Goal: Find specific page/section: Find specific page/section

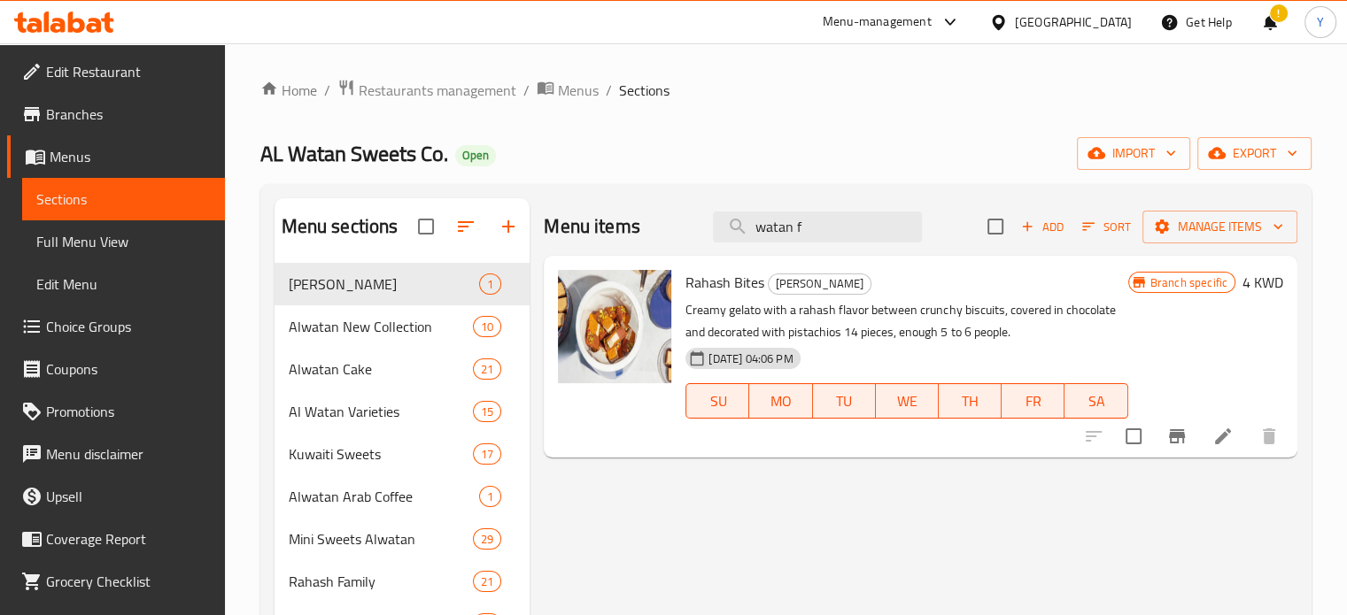
drag, startPoint x: 849, startPoint y: 222, endPoint x: 667, endPoint y: 210, distance: 182.8
click at [672, 213] on div "Menu items watan f Add Sort Manage items" at bounding box center [920, 227] width 753 height 58
type input "s"
type input "m"
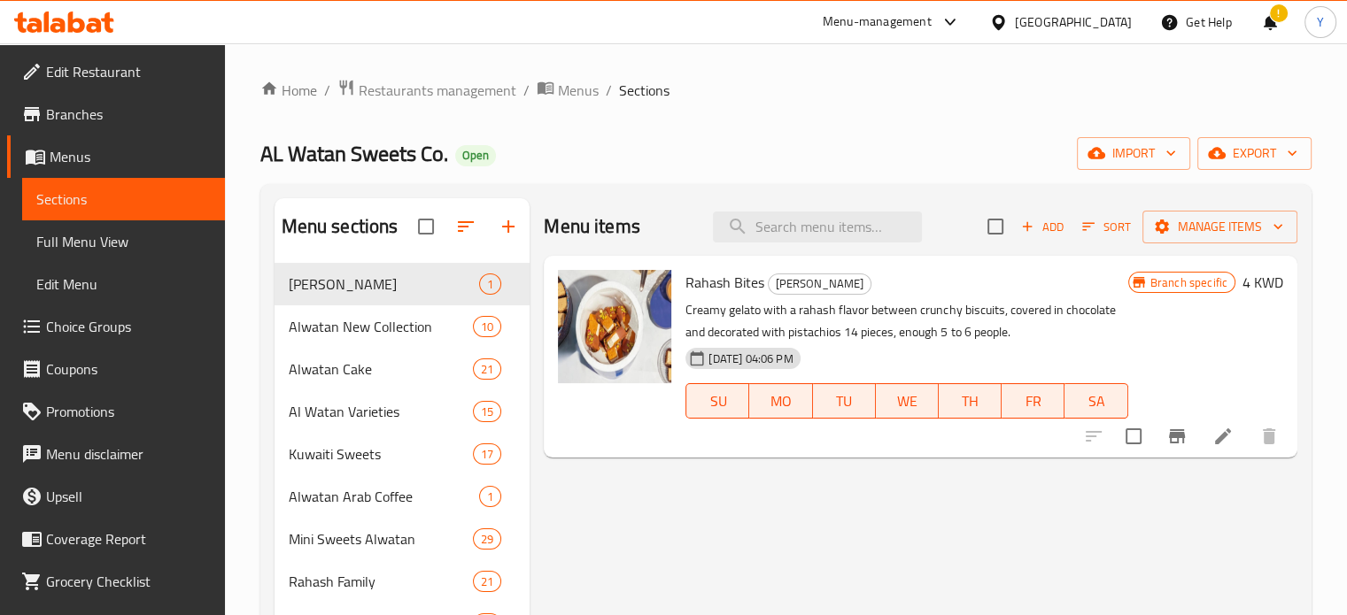
type input "n"
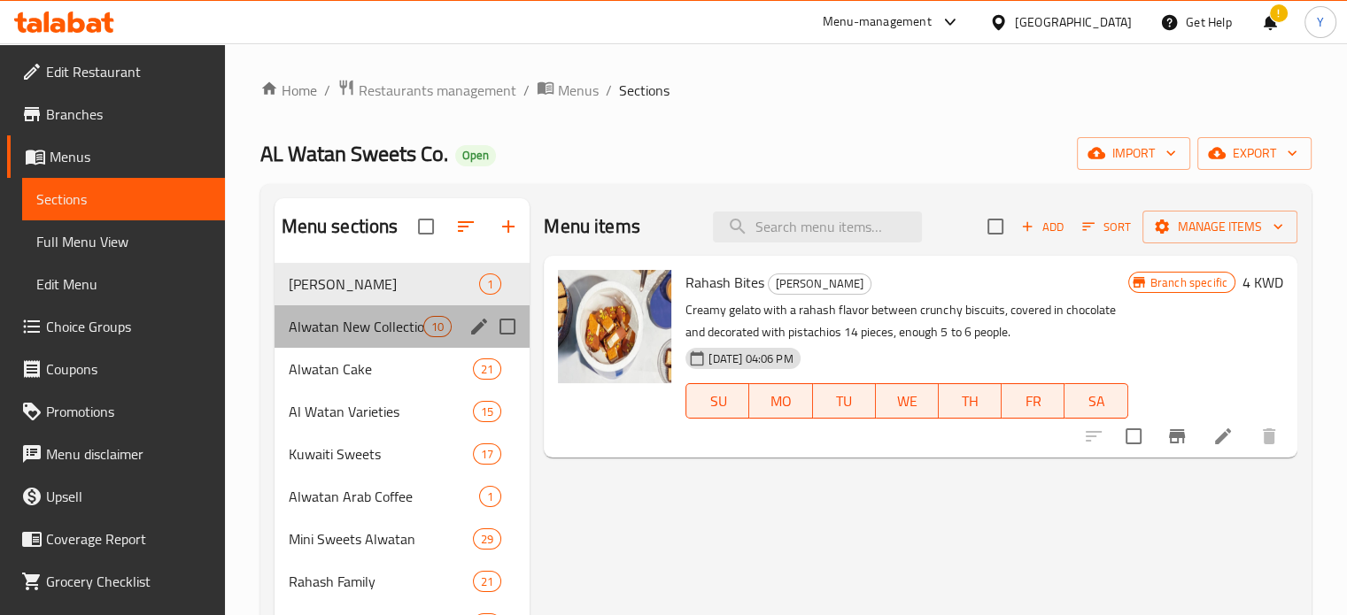
click at [378, 343] on div "Alwatan New Collection 10" at bounding box center [402, 326] width 256 height 43
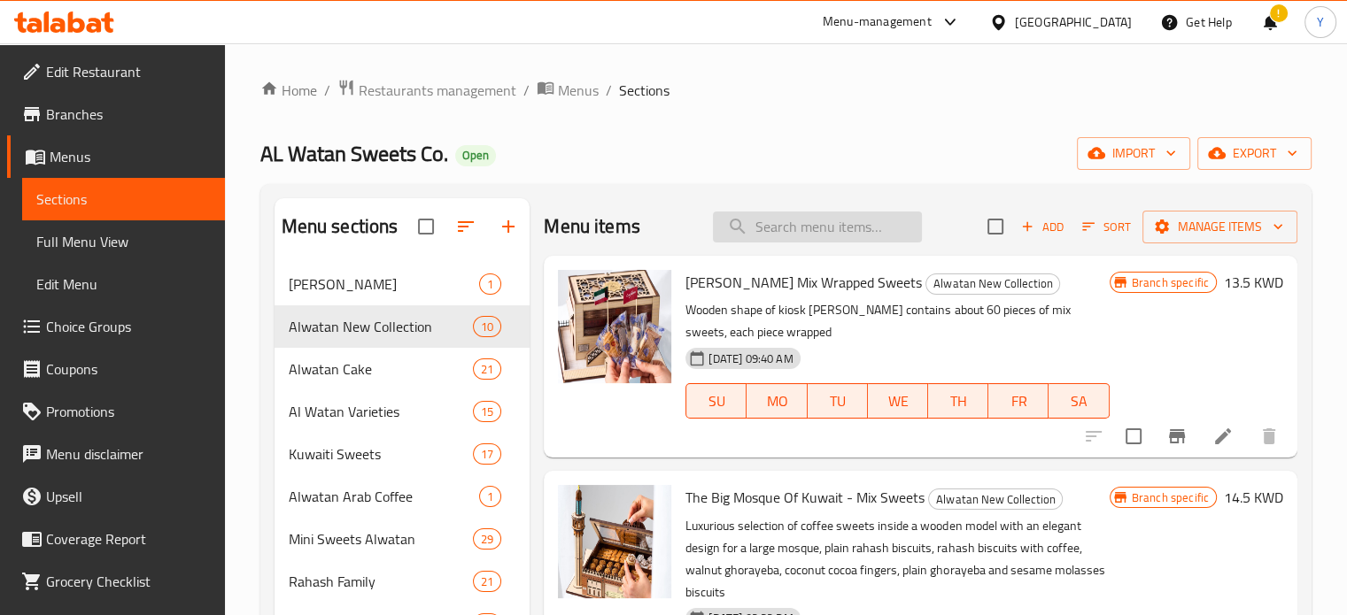
click at [815, 224] on input "search" at bounding box center [817, 227] width 209 height 31
type input "s"
type input "f"
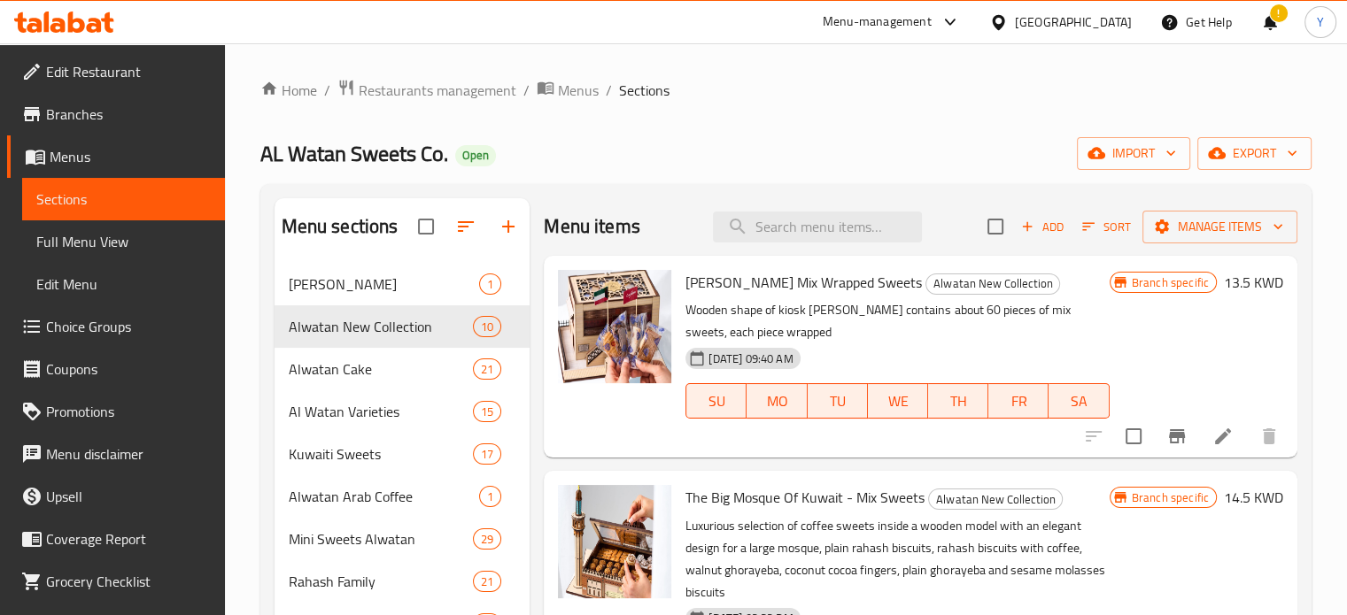
type input "f"
type input "d"
click at [775, 226] on input "search" at bounding box center [817, 227] width 209 height 31
click at [776, 222] on input "search" at bounding box center [817, 227] width 209 height 31
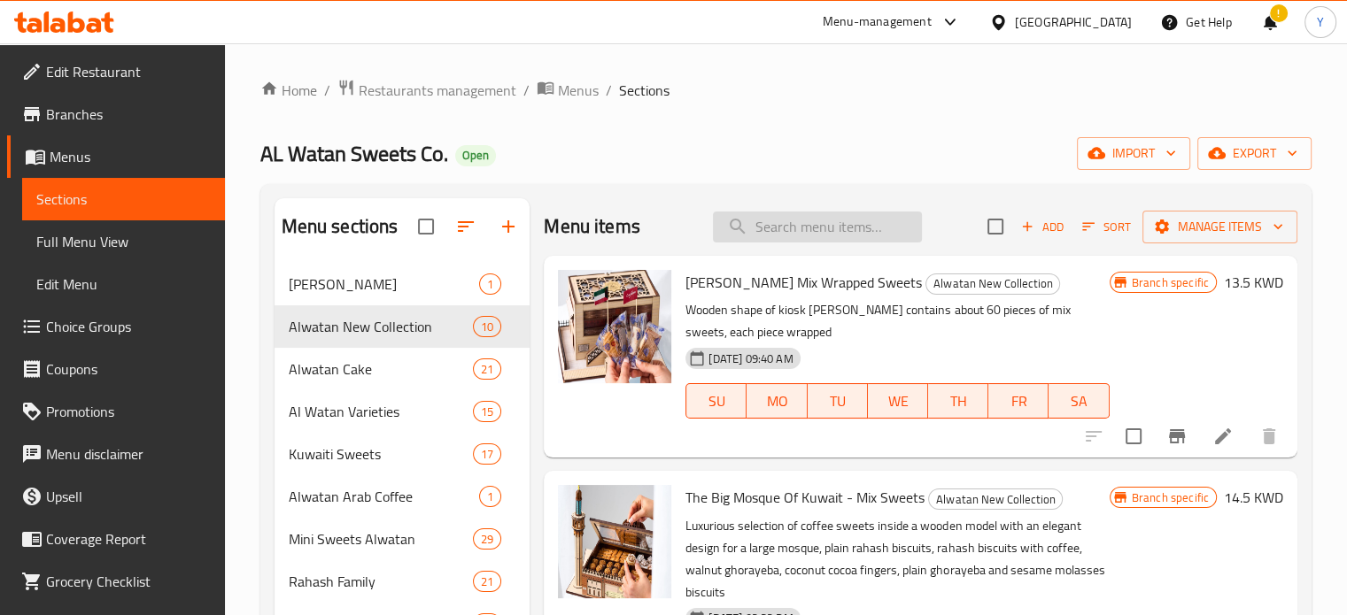
click at [767, 230] on input "search" at bounding box center [817, 227] width 209 height 31
click at [754, 223] on input "search" at bounding box center [817, 227] width 209 height 31
click at [825, 158] on div "AL Watan Sweets Co. Open import export" at bounding box center [785, 153] width 1051 height 33
click at [798, 158] on div "AL Watan Sweets Co. Open import export" at bounding box center [785, 153] width 1051 height 33
click at [793, 229] on input "search" at bounding box center [817, 227] width 209 height 31
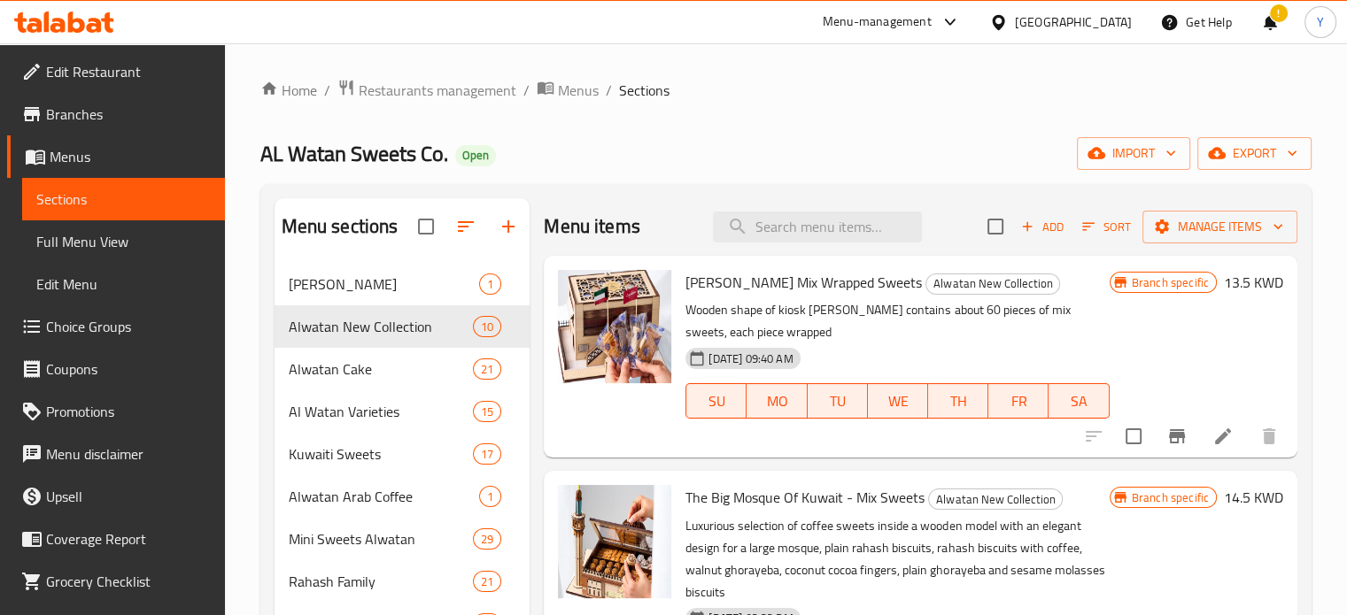
click at [767, 143] on div "AL Watan Sweets Co. Open import export" at bounding box center [785, 153] width 1051 height 33
click at [882, 158] on div "AL Watan Sweets Co. Open import export" at bounding box center [785, 153] width 1051 height 33
click at [961, 22] on div at bounding box center [945, 22] width 29 height 21
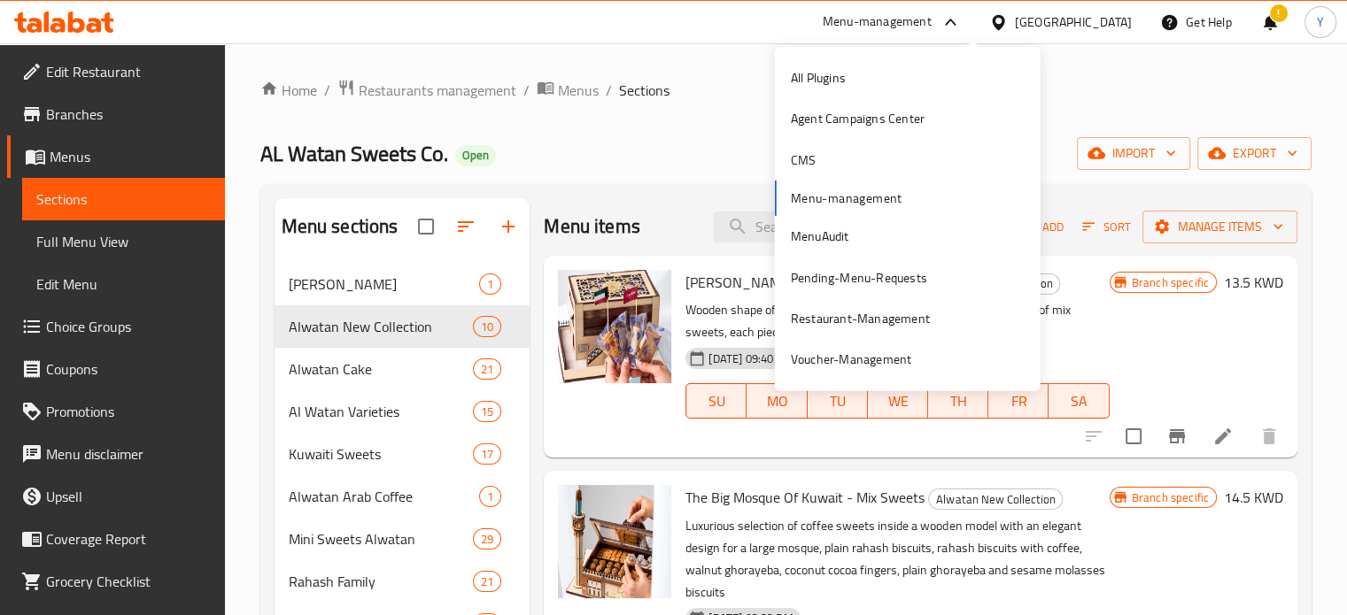
click at [931, 20] on div "Menu-management" at bounding box center [877, 22] width 109 height 21
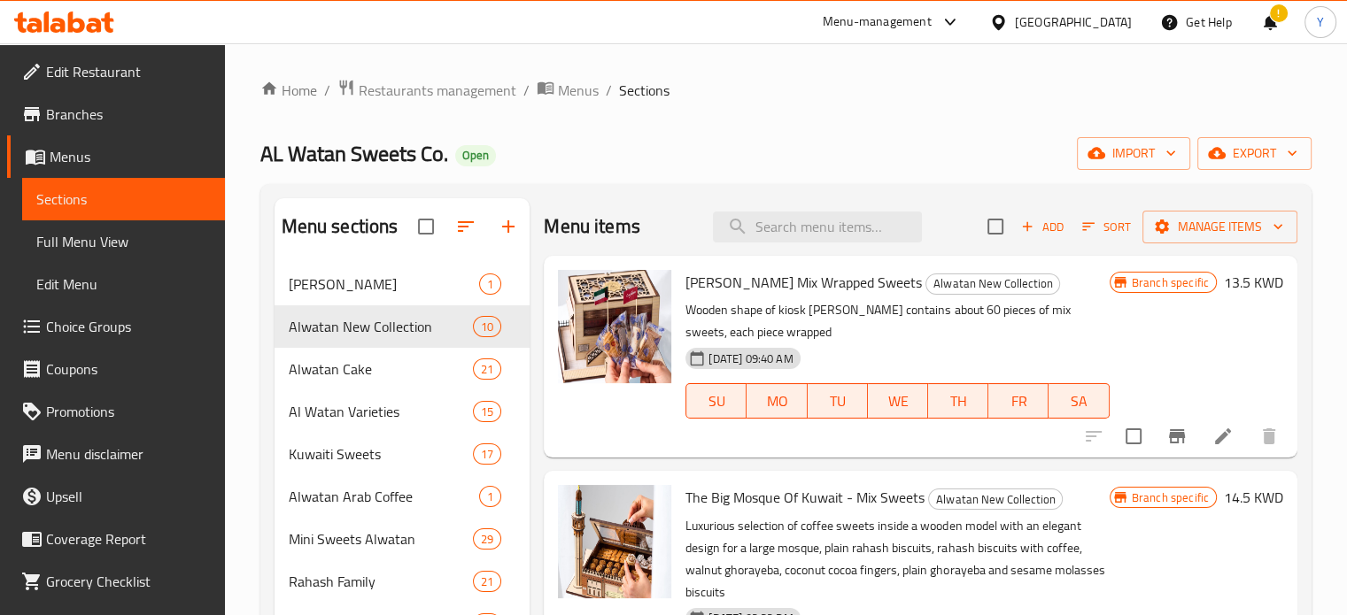
click at [861, 176] on div "Home / Restaurants management / Menus / Sections AL Watan Sweets Co. Open impor…" at bounding box center [785, 458] width 1051 height 758
click at [832, 202] on div "Menu items Add Sort Manage items" at bounding box center [920, 227] width 753 height 58
click at [832, 182] on div "Home / Restaurants management / Menus / Sections AL Watan Sweets Co. Open impor…" at bounding box center [785, 458] width 1051 height 758
click at [831, 173] on div "Home / Restaurants management / Menus / Sections AL Watan Sweets Co. Open impor…" at bounding box center [785, 458] width 1051 height 758
click at [831, 166] on div "AL Watan Sweets Co. Open import export" at bounding box center [785, 153] width 1051 height 33
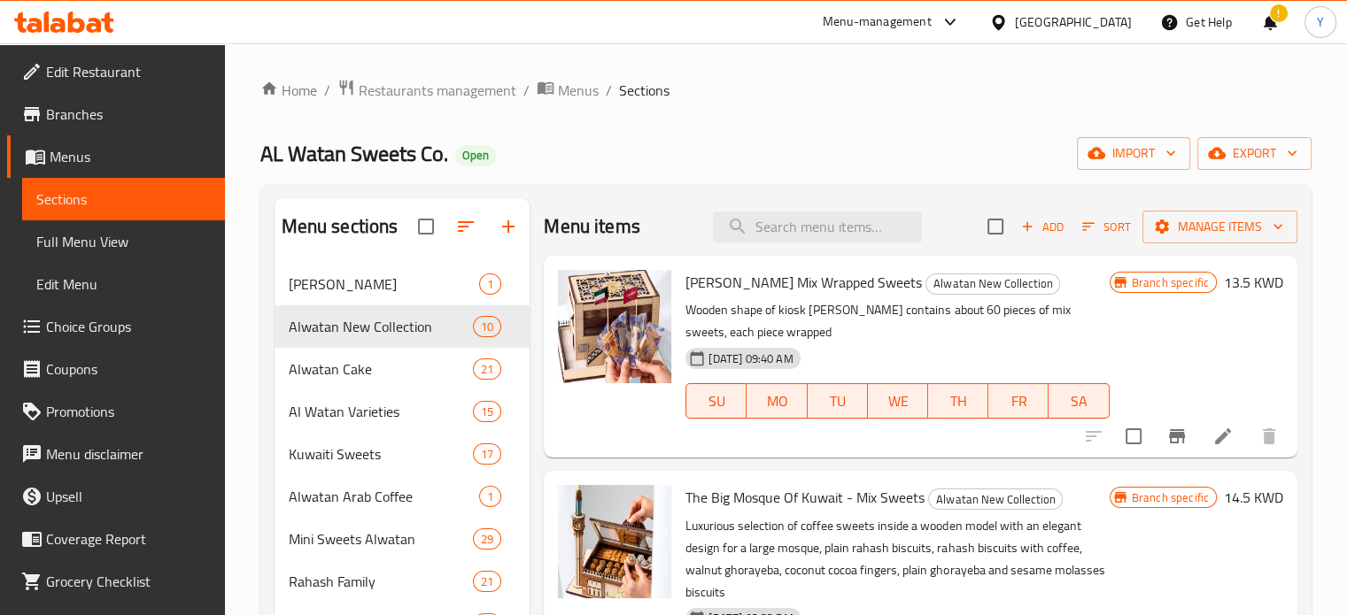
click at [637, 91] on span "Sections" at bounding box center [644, 90] width 50 height 21
click at [654, 94] on span "Sections" at bounding box center [644, 90] width 50 height 21
click at [730, 144] on div "AL Watan Sweets Co. Open import export" at bounding box center [785, 153] width 1051 height 33
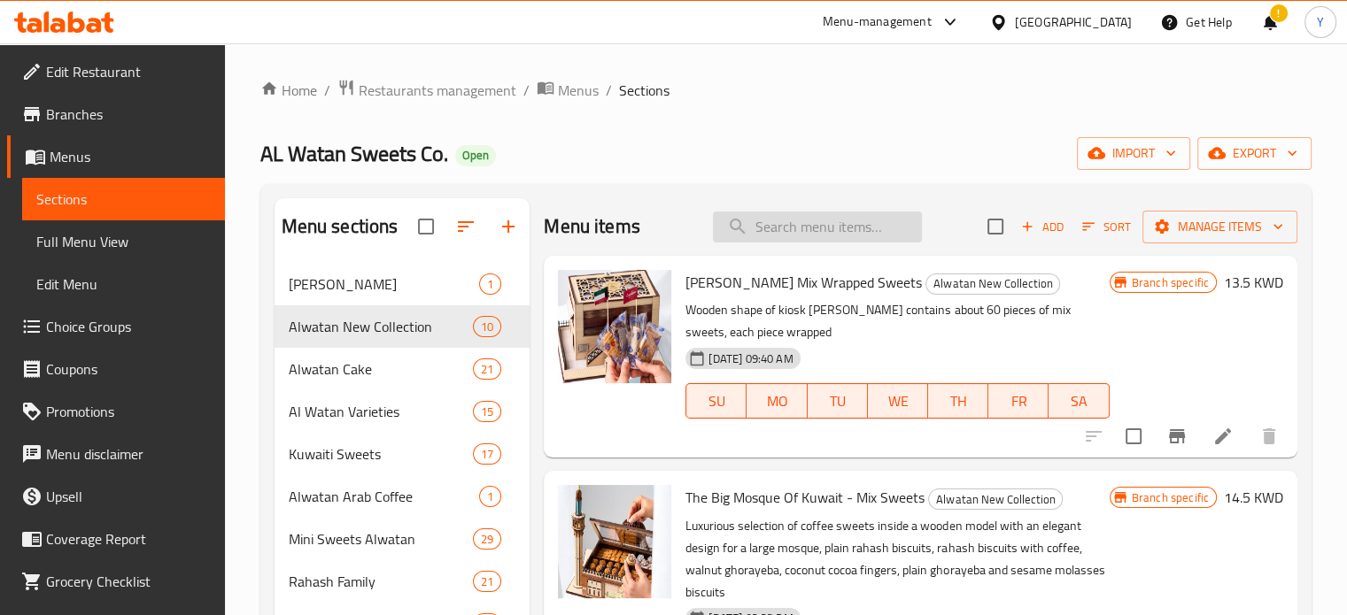
click at [746, 216] on input "search" at bounding box center [817, 227] width 209 height 31
click at [379, 382] on div "Alwatan Cake 21" at bounding box center [402, 369] width 256 height 43
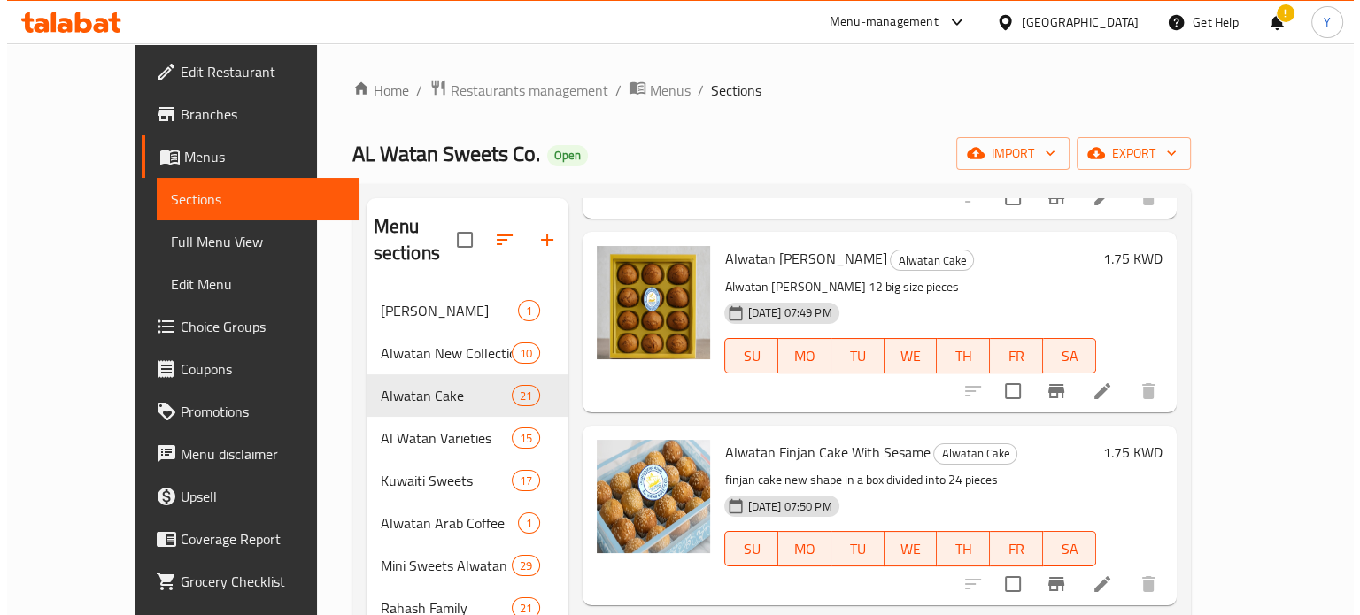
scroll to position [443, 0]
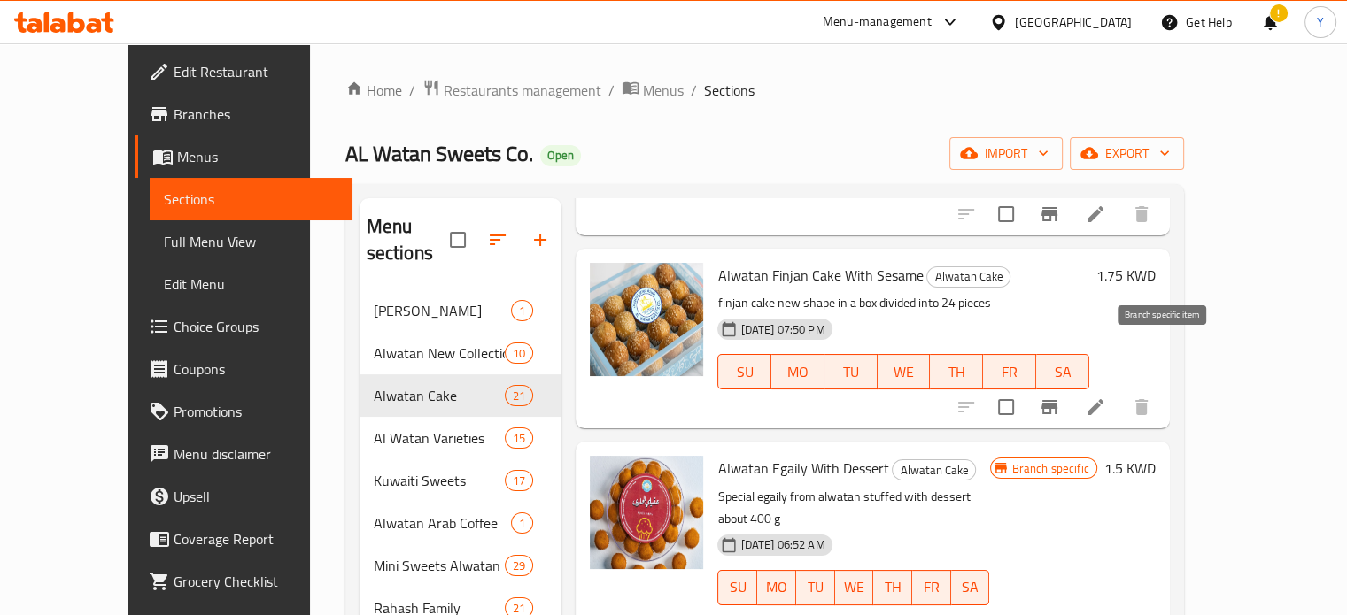
click at [1057, 400] on icon "Branch-specific-item" at bounding box center [1049, 407] width 16 height 14
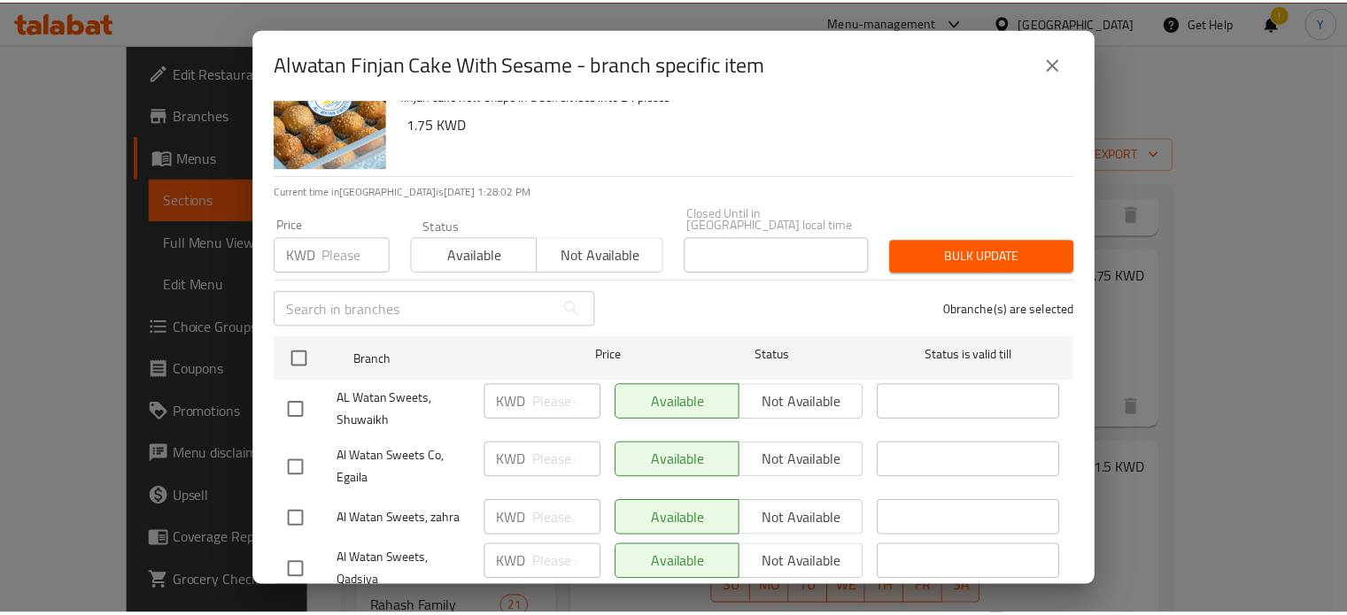
scroll to position [0, 0]
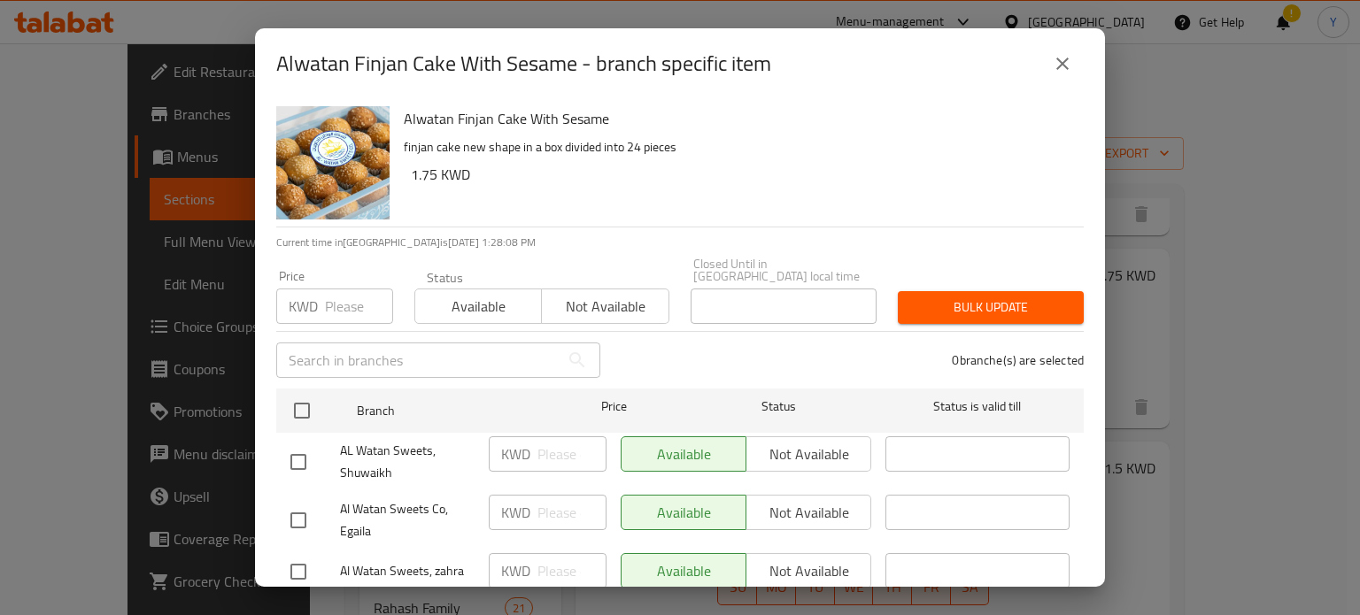
click at [1052, 74] on button "close" at bounding box center [1062, 64] width 43 height 43
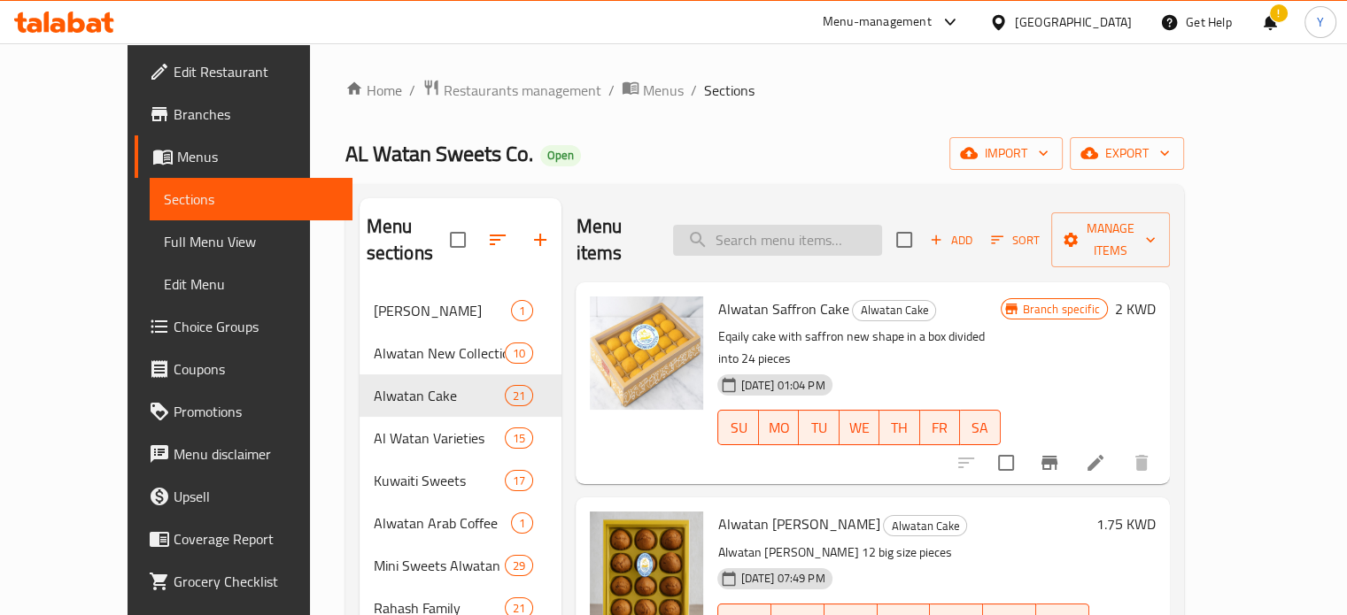
click at [774, 225] on input "search" at bounding box center [777, 240] width 209 height 31
type input "d"
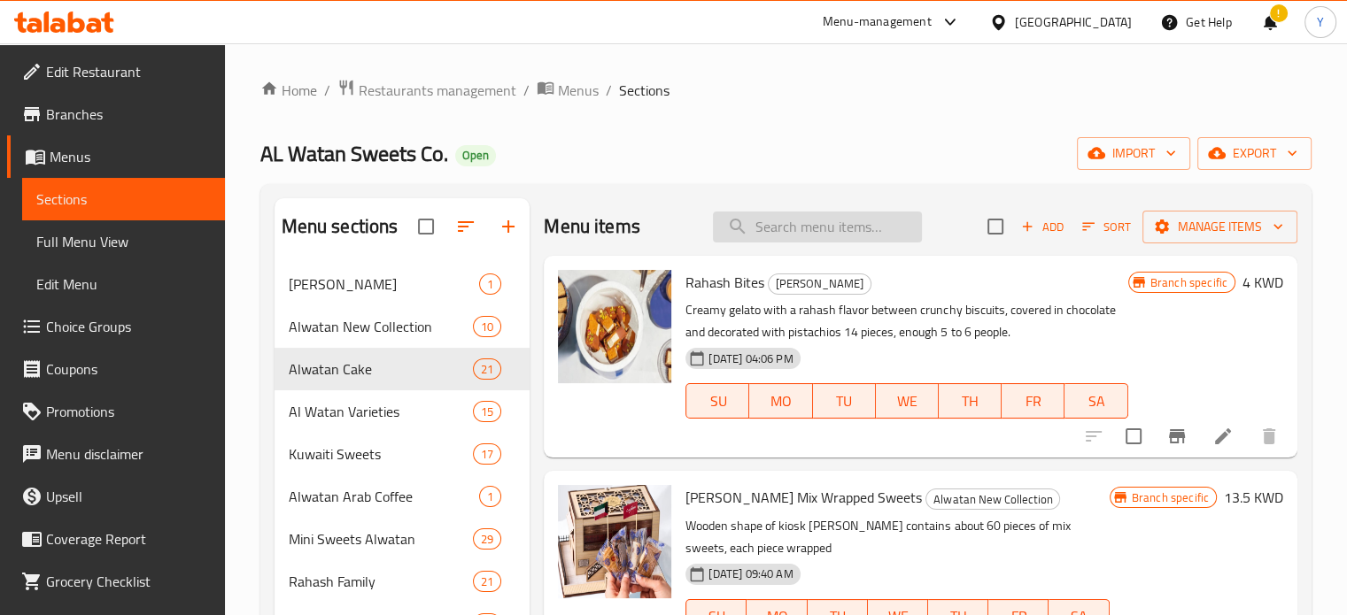
type input "s"
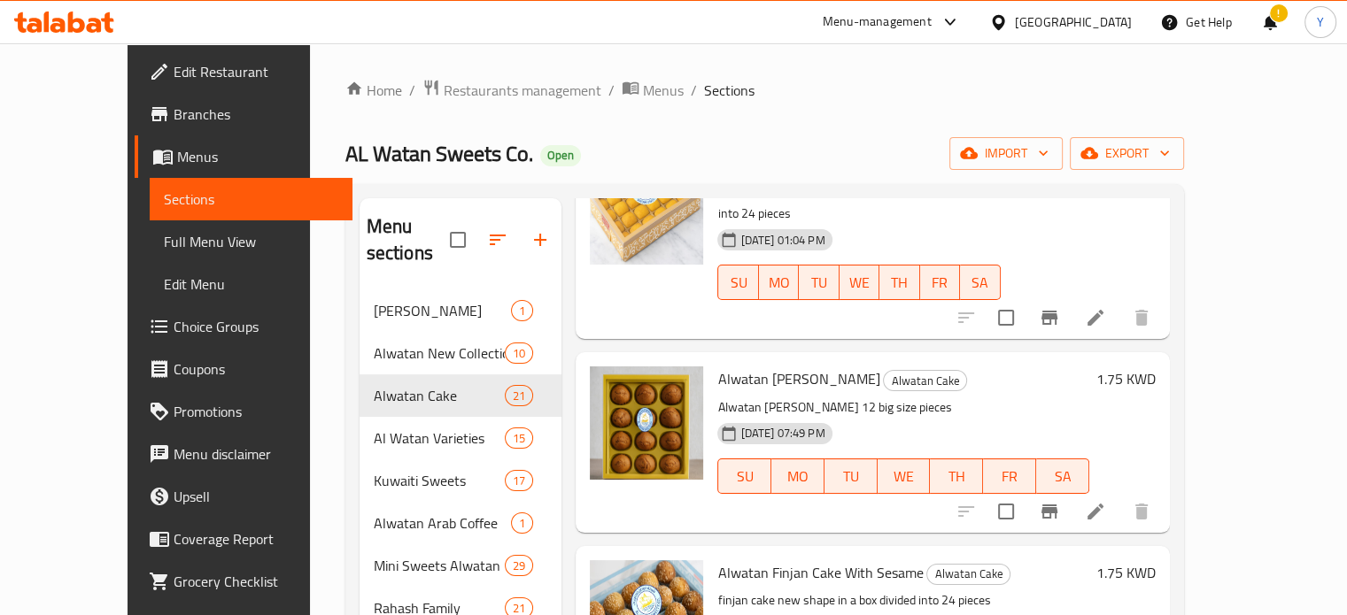
scroll to position [177, 0]
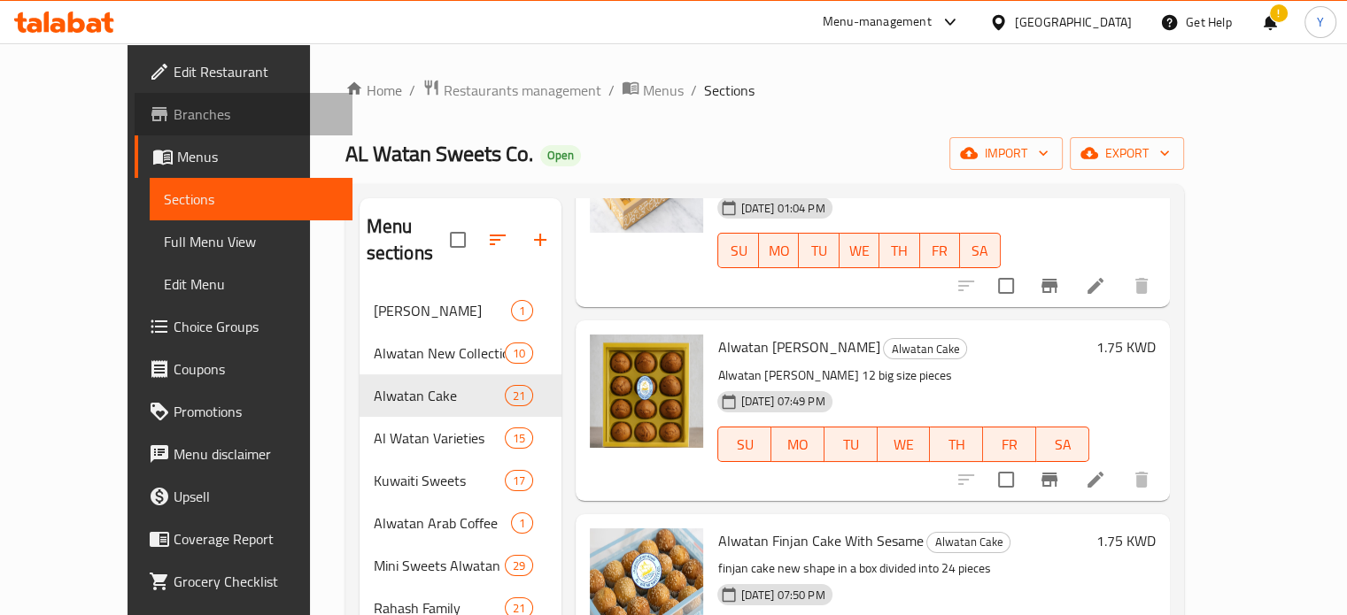
click at [174, 120] on span "Branches" at bounding box center [256, 114] width 165 height 21
